Goal: Contribute content: Add original content to the website for others to see

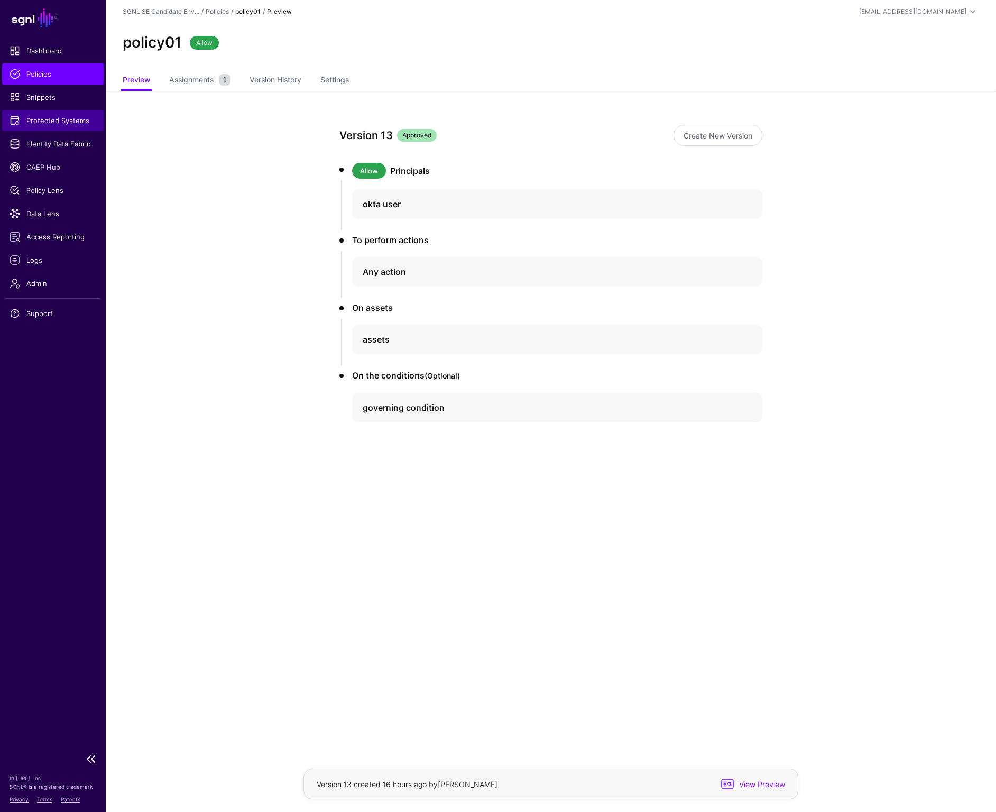
click at [48, 126] on link "Protected Systems" at bounding box center [53, 120] width 102 height 21
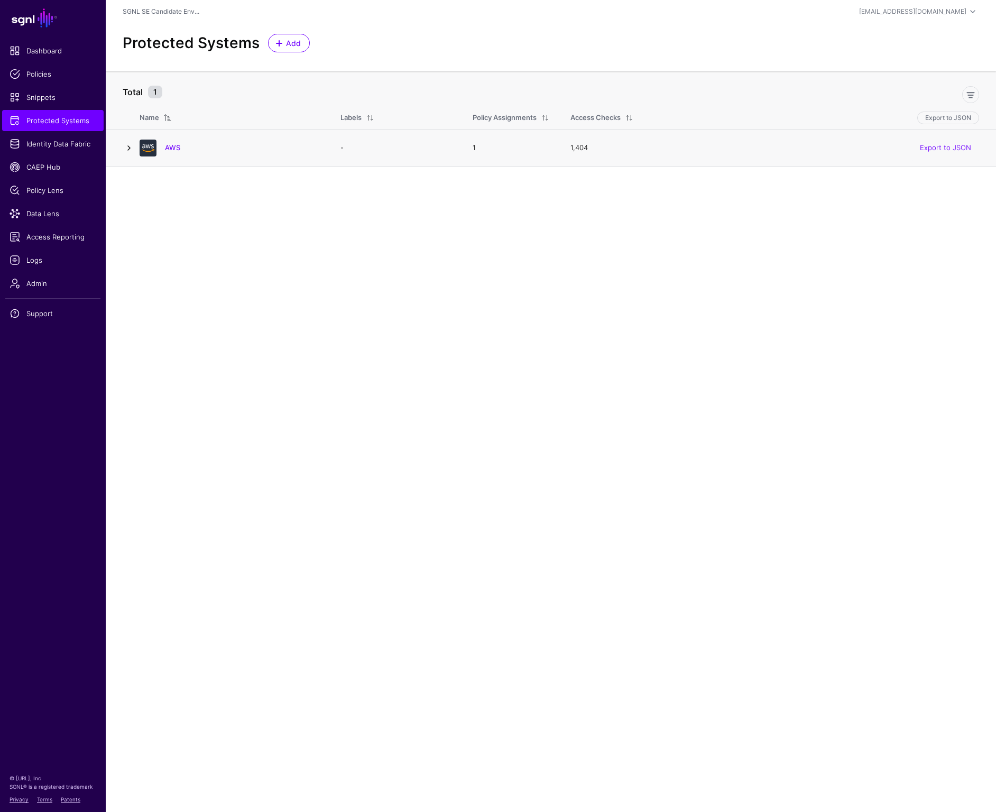
click at [128, 147] on link at bounding box center [129, 148] width 13 height 13
click at [173, 149] on link "AWS" at bounding box center [172, 147] width 15 height 8
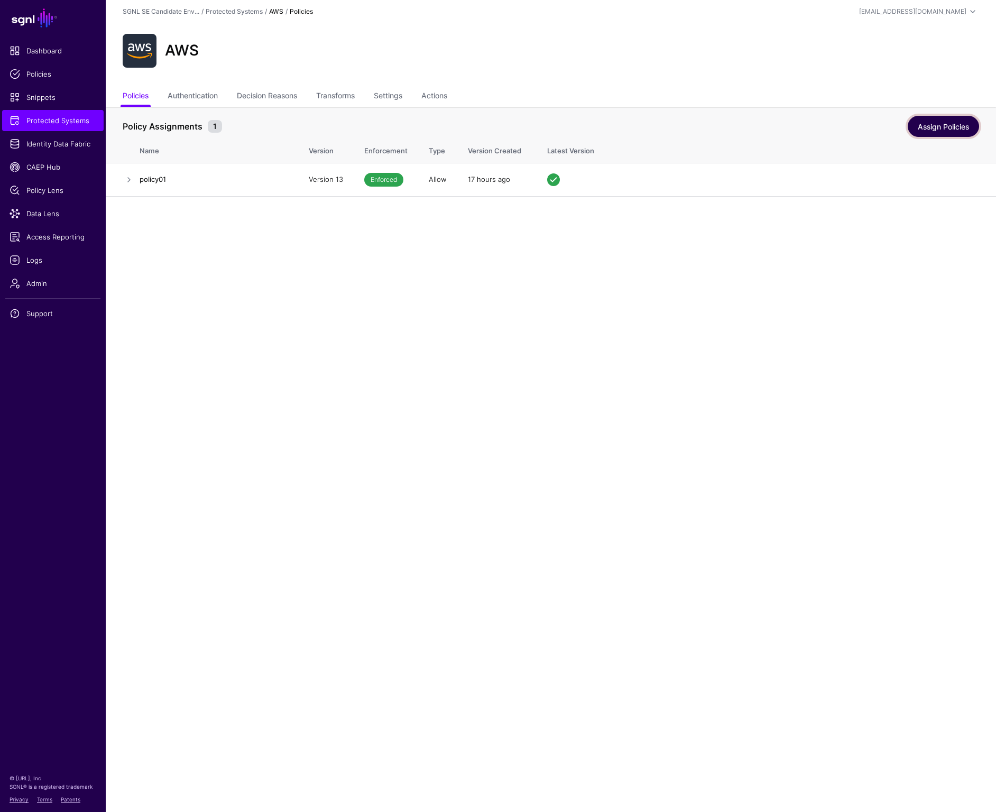
click at [931, 126] on link "Assign Policies" at bounding box center [943, 126] width 71 height 21
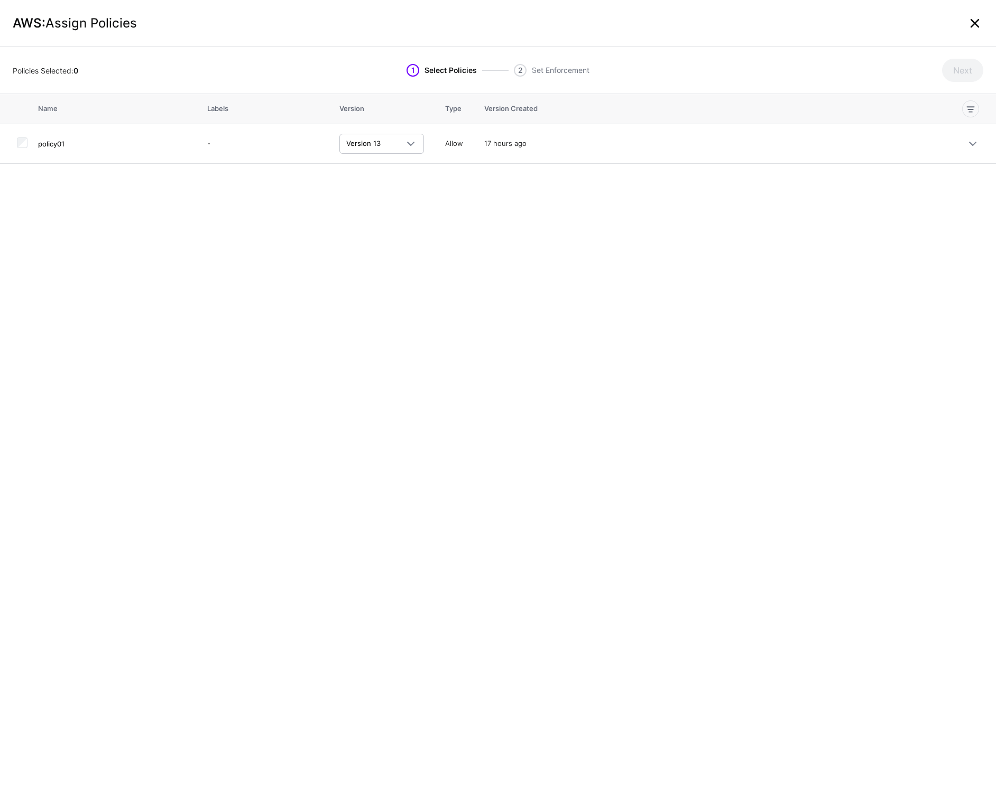
click at [980, 25] on link at bounding box center [975, 23] width 17 height 17
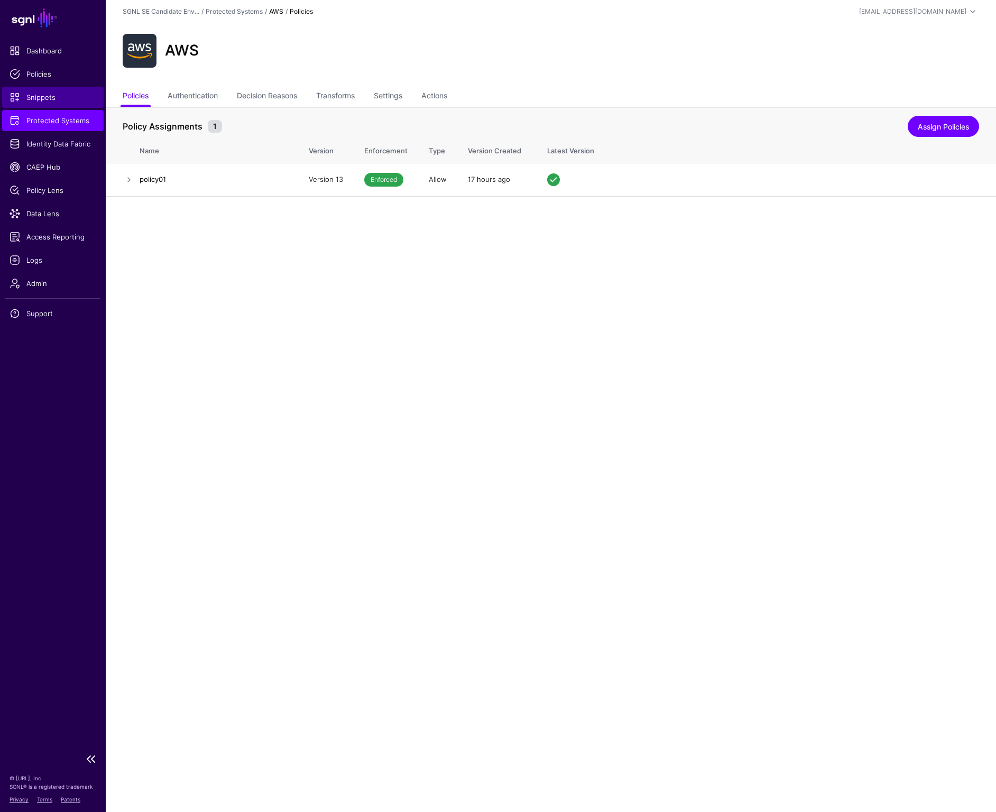
click at [43, 97] on span "Snippets" at bounding box center [53, 97] width 87 height 11
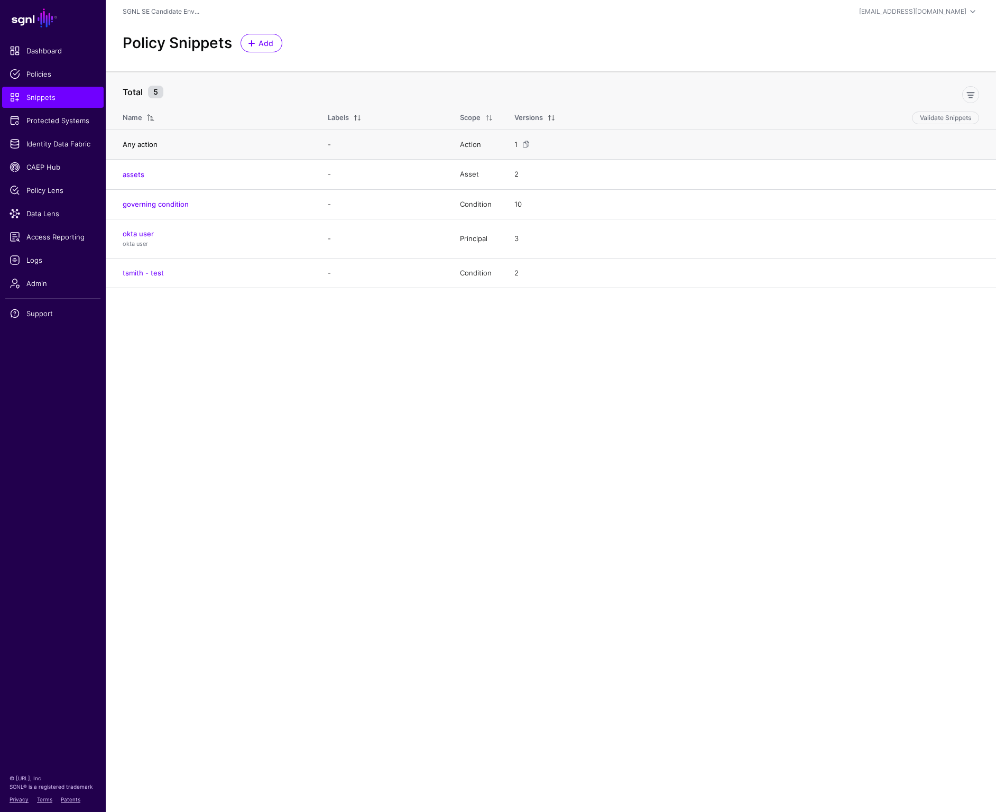
click at [153, 144] on link "Any action" at bounding box center [140, 144] width 35 height 8
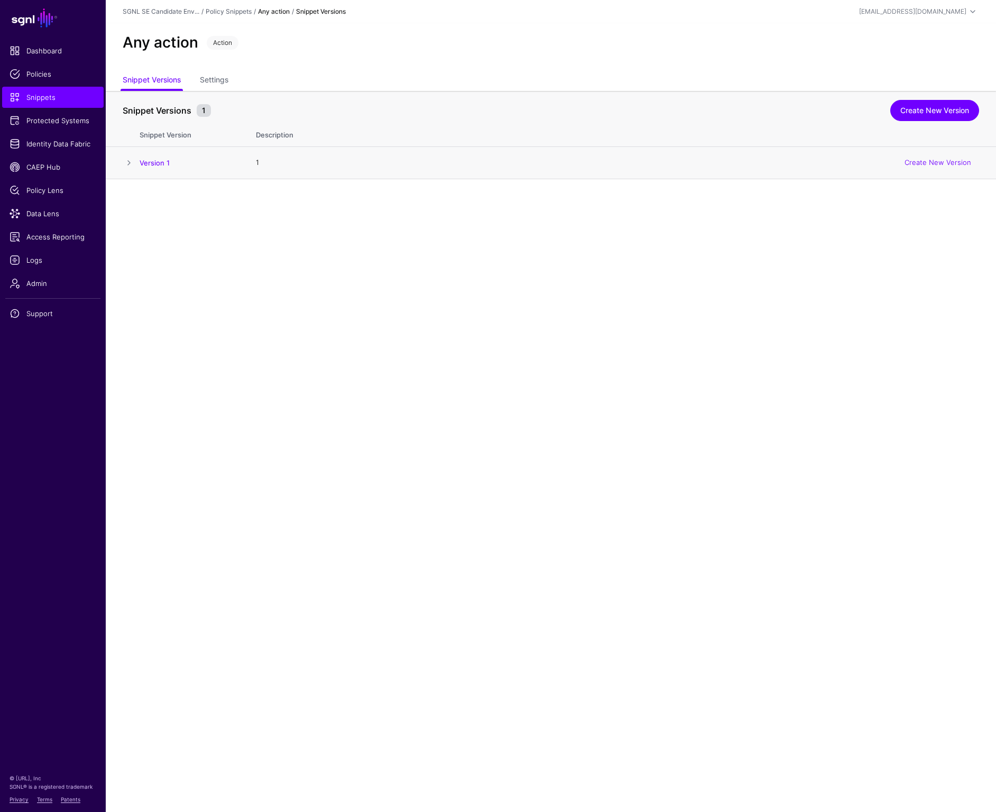
click at [130, 162] on span at bounding box center [129, 163] width 13 height 13
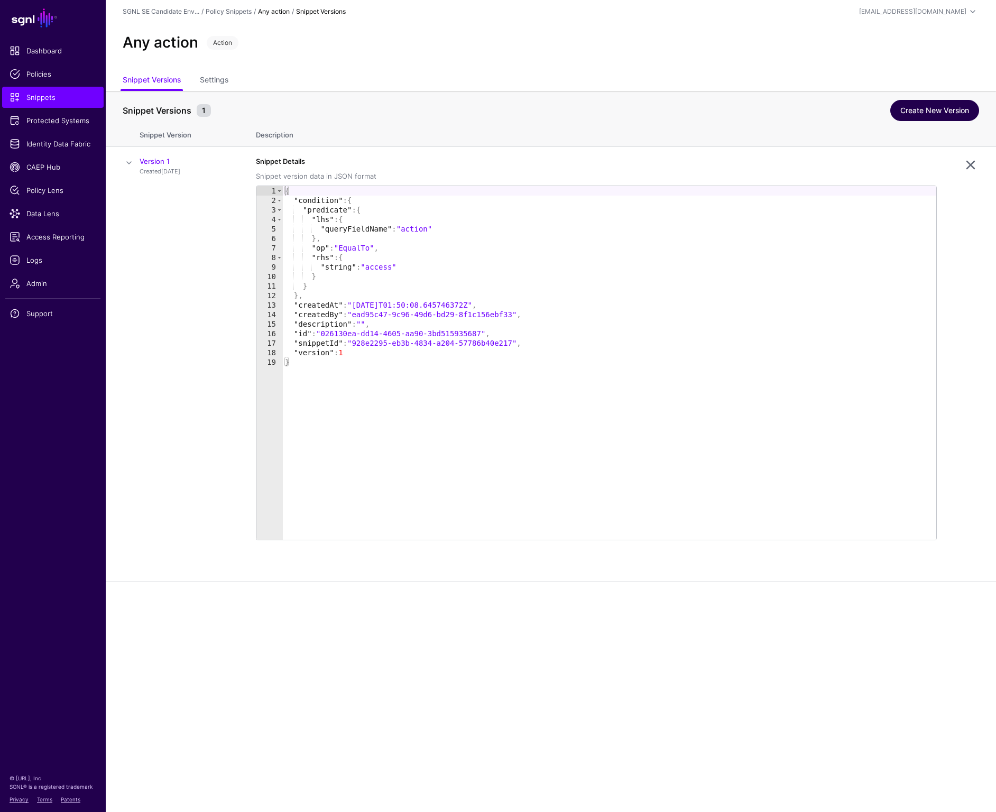
click at [907, 116] on link "Create New Version" at bounding box center [935, 110] width 89 height 21
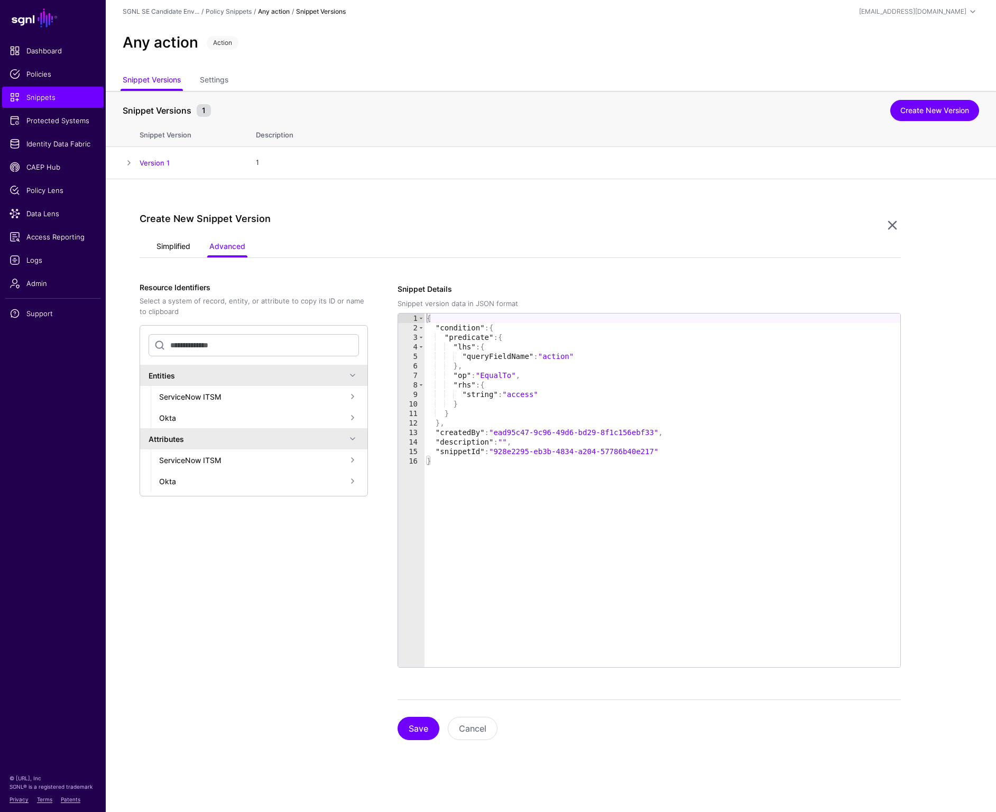
click at [175, 249] on link "Simplified" at bounding box center [174, 247] width 34 height 20
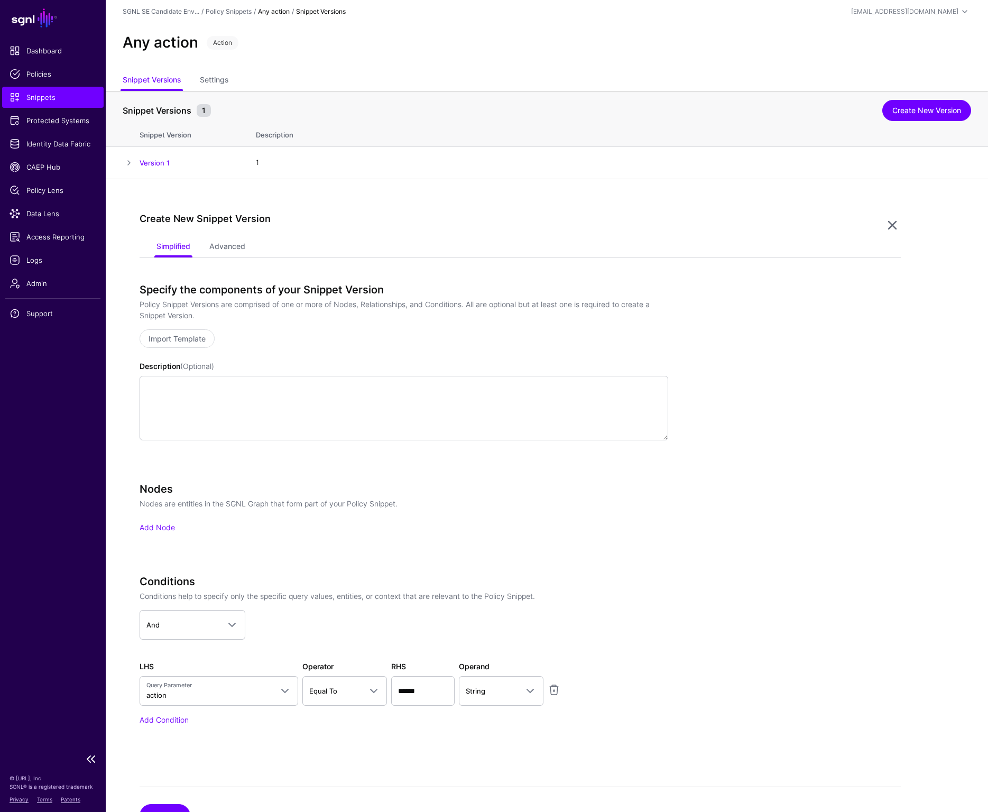
click at [42, 98] on span "Snippets" at bounding box center [53, 97] width 87 height 11
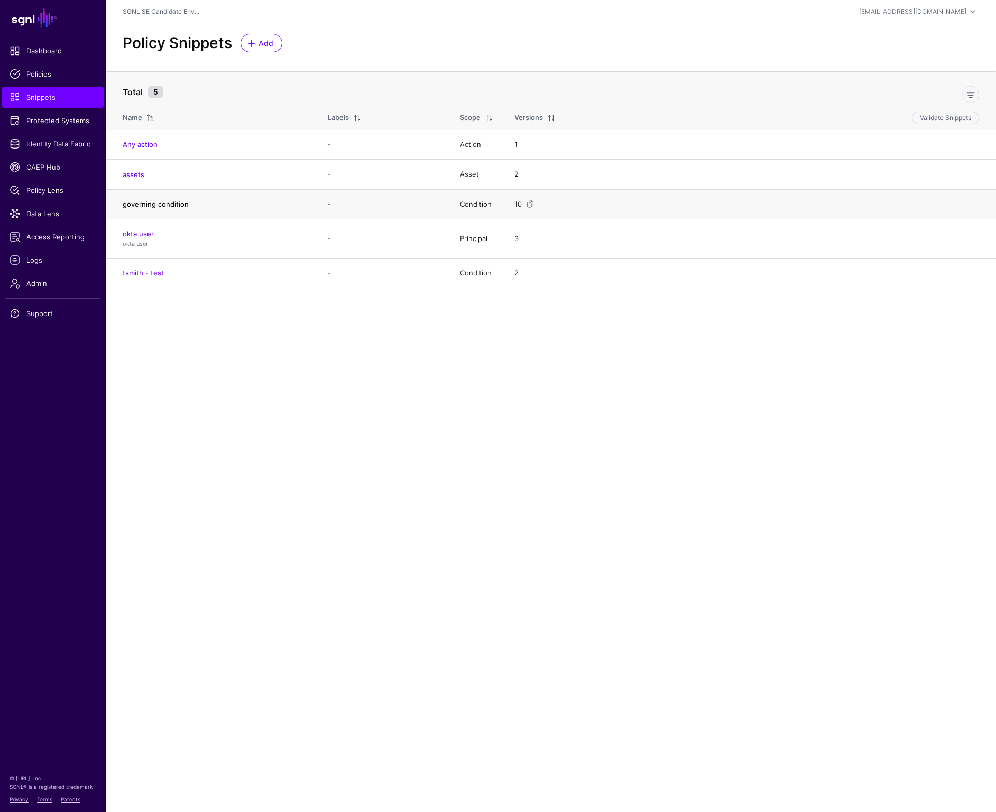
click at [158, 203] on link "governing condition" at bounding box center [156, 204] width 66 height 8
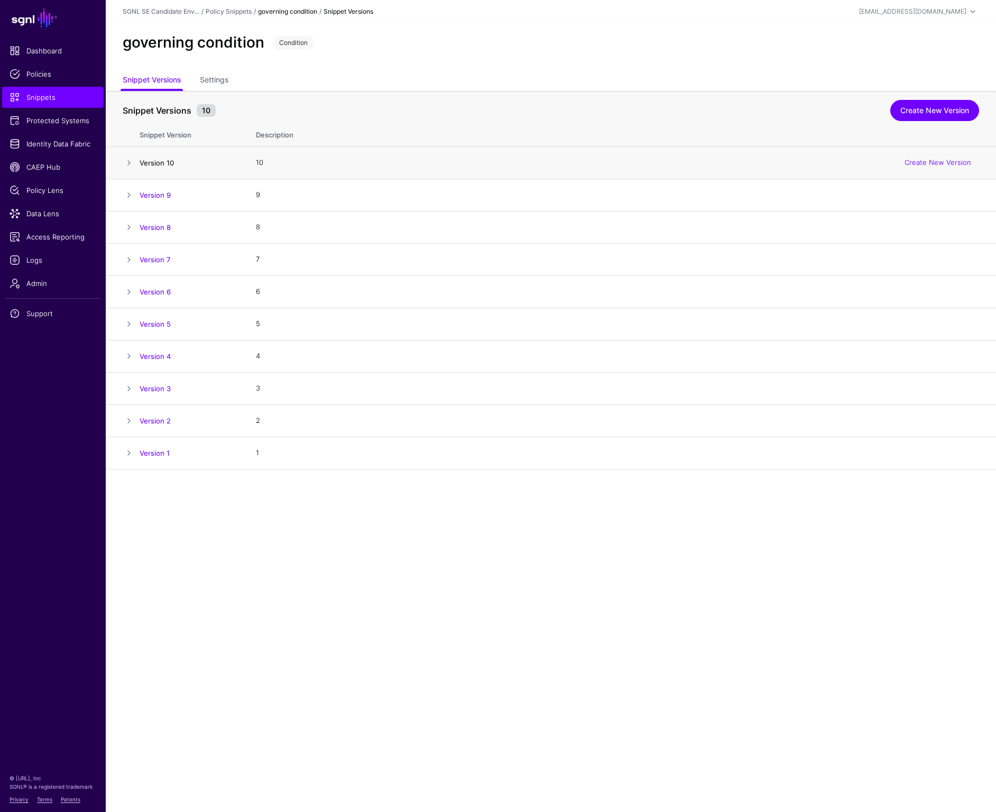
click at [166, 165] on link "Version 10" at bounding box center [157, 163] width 34 height 8
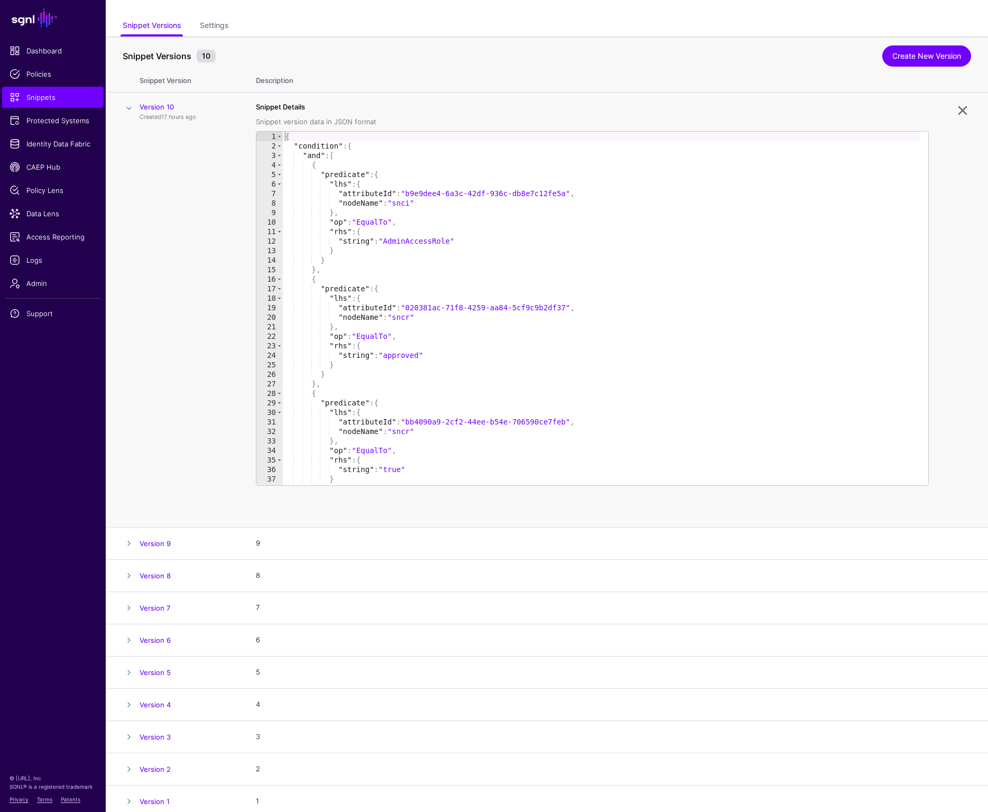
scroll to position [60, 0]
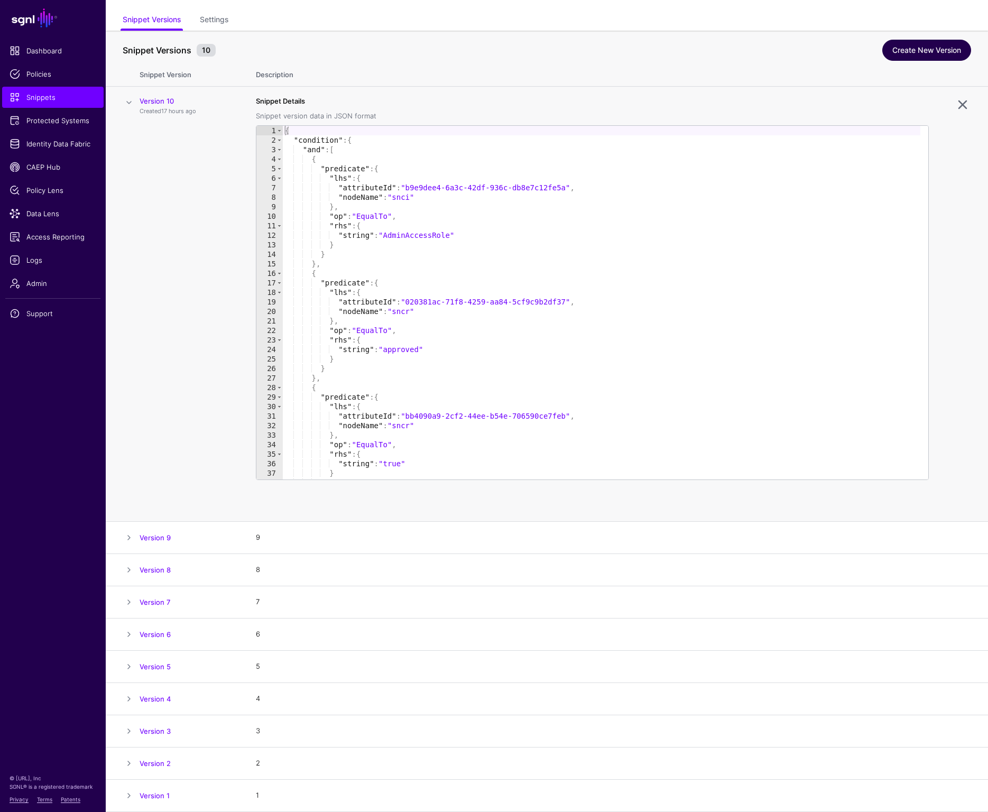
click at [902, 54] on link "Create New Version" at bounding box center [927, 50] width 89 height 21
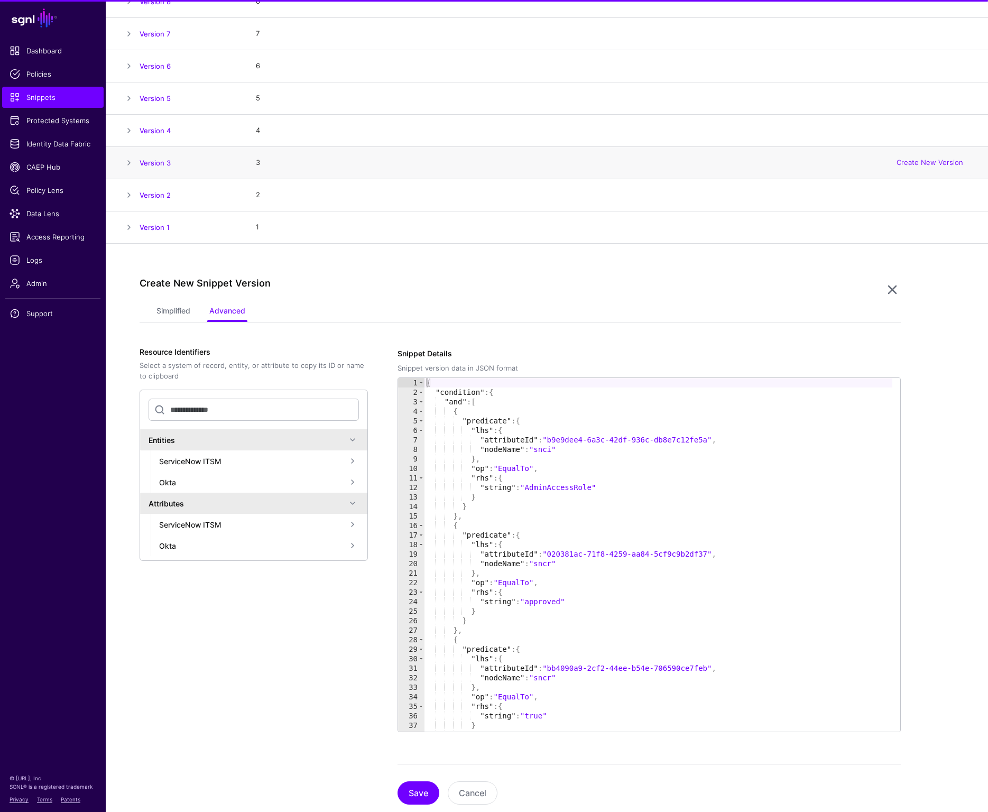
scroll to position [252, 0]
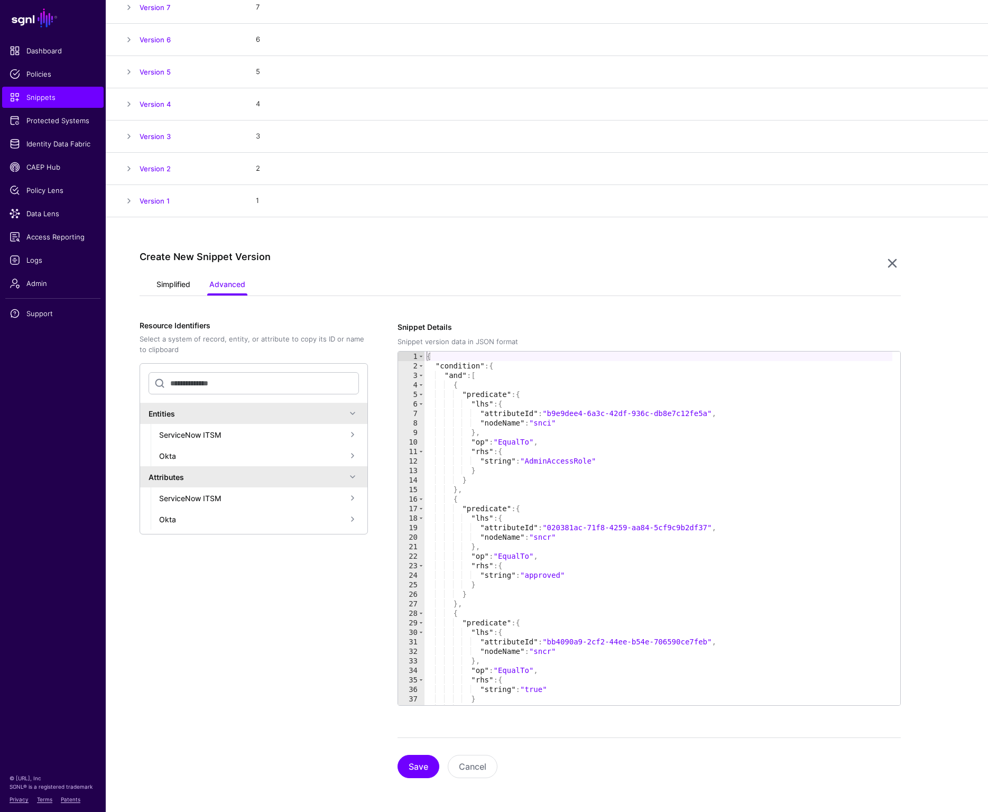
click at [175, 280] on link "Simplified" at bounding box center [174, 286] width 34 height 20
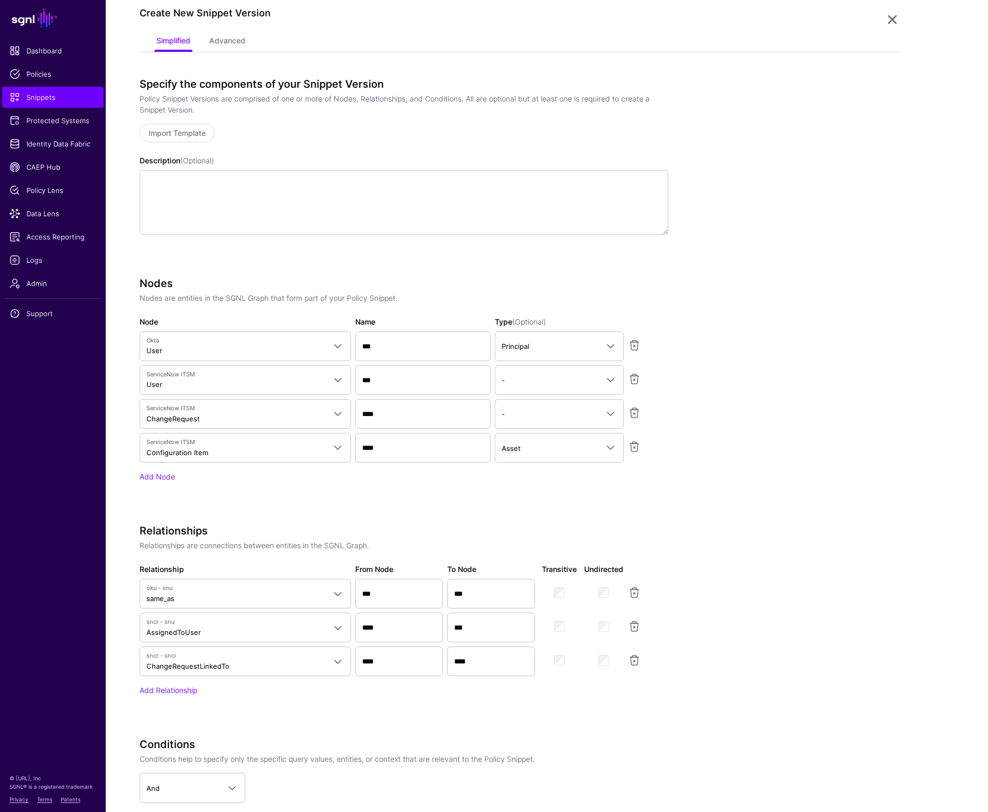
scroll to position [0, 0]
